Goal: Find specific page/section: Find specific page/section

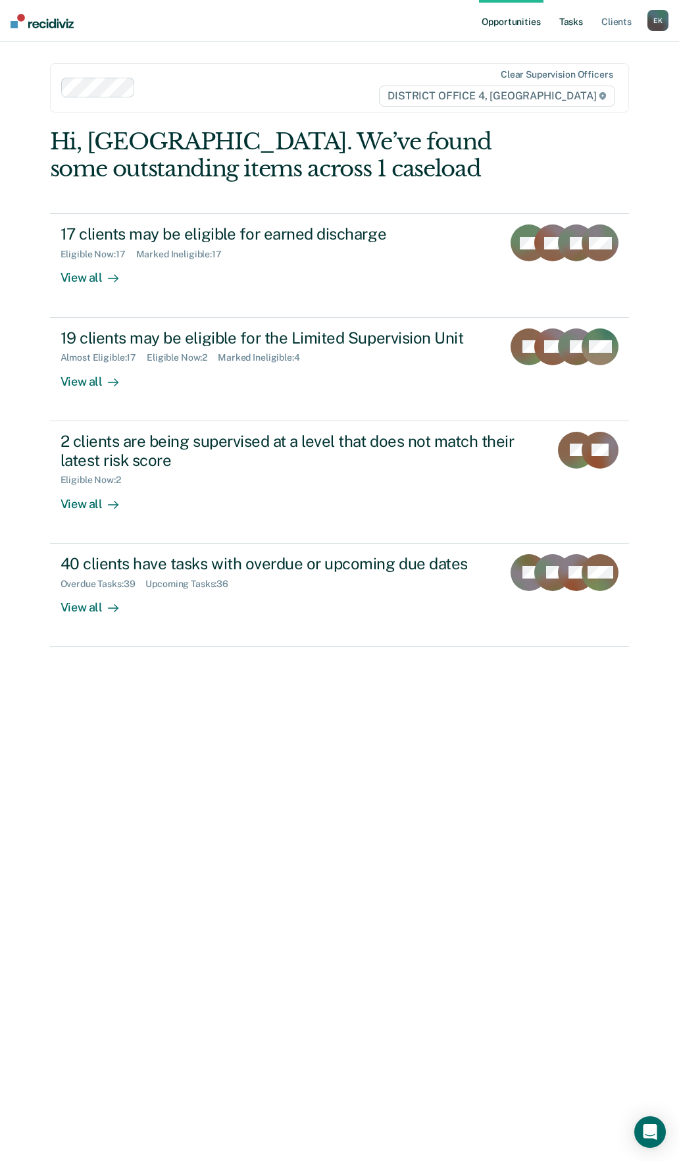
click at [566, 26] on link "Tasks" at bounding box center [571, 21] width 29 height 42
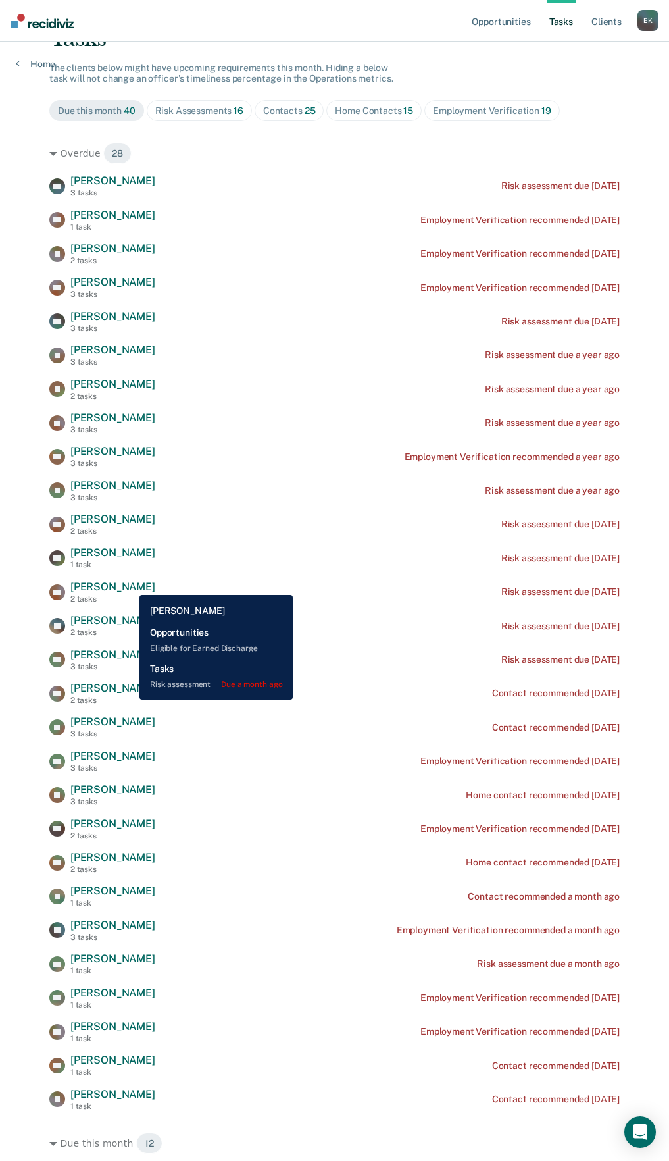
scroll to position [94, 0]
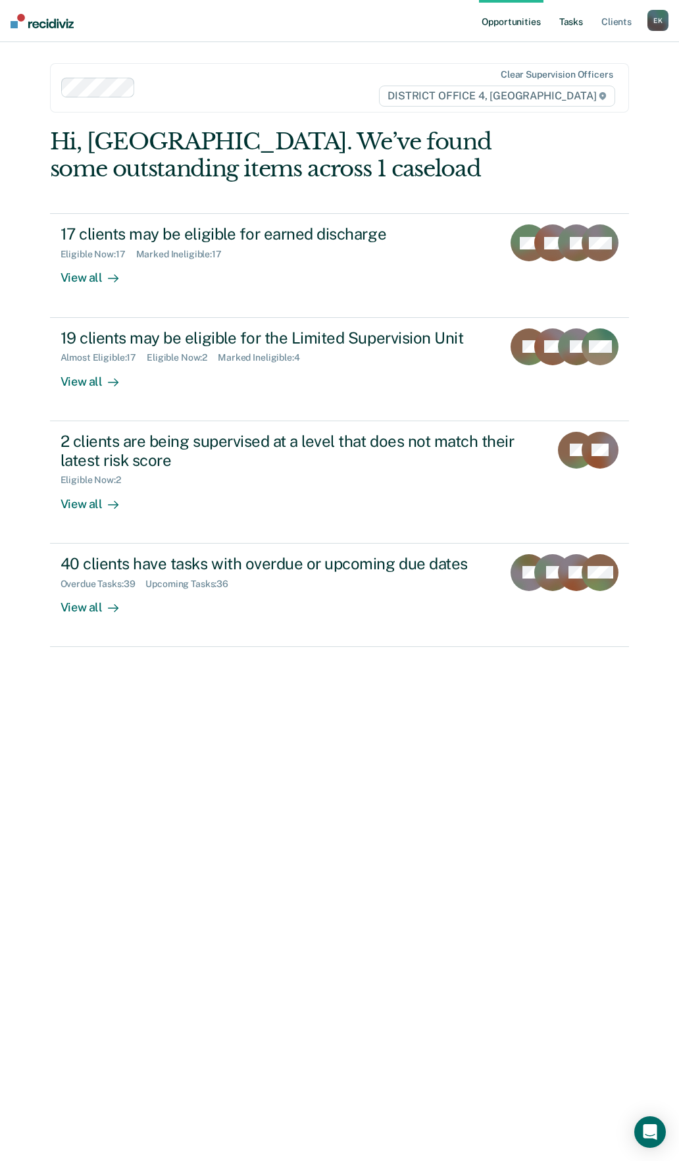
click at [564, 30] on link "Tasks" at bounding box center [571, 21] width 29 height 42
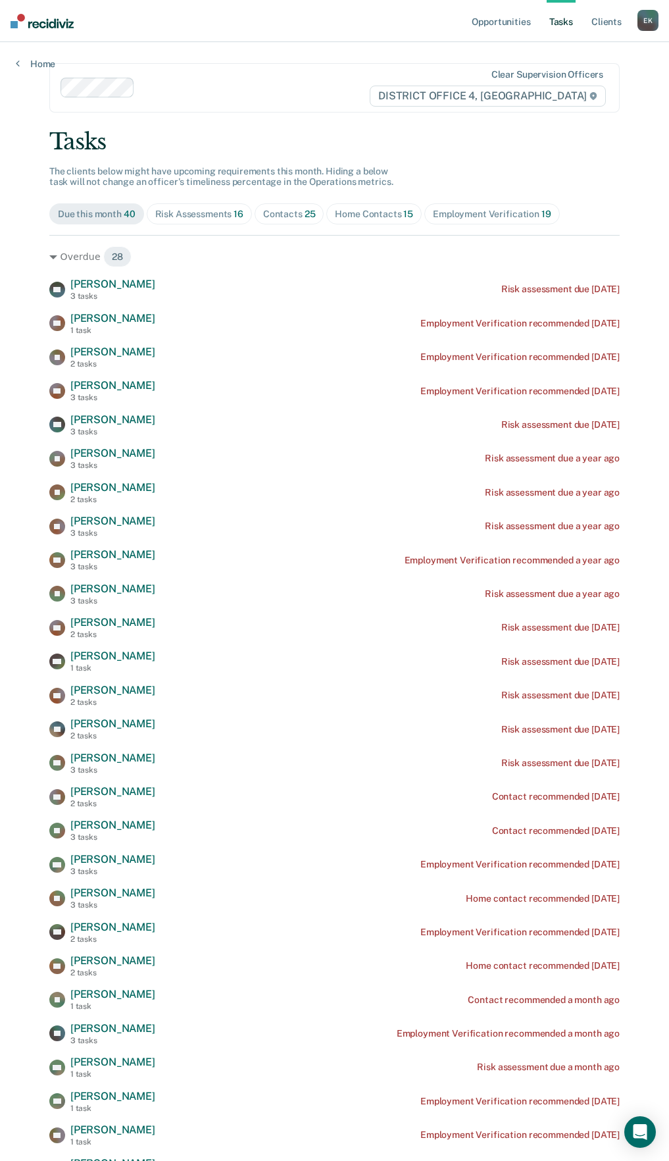
click at [222, 215] on div "Risk Assessments 16" at bounding box center [199, 214] width 88 height 11
